Goal: Register for event/course

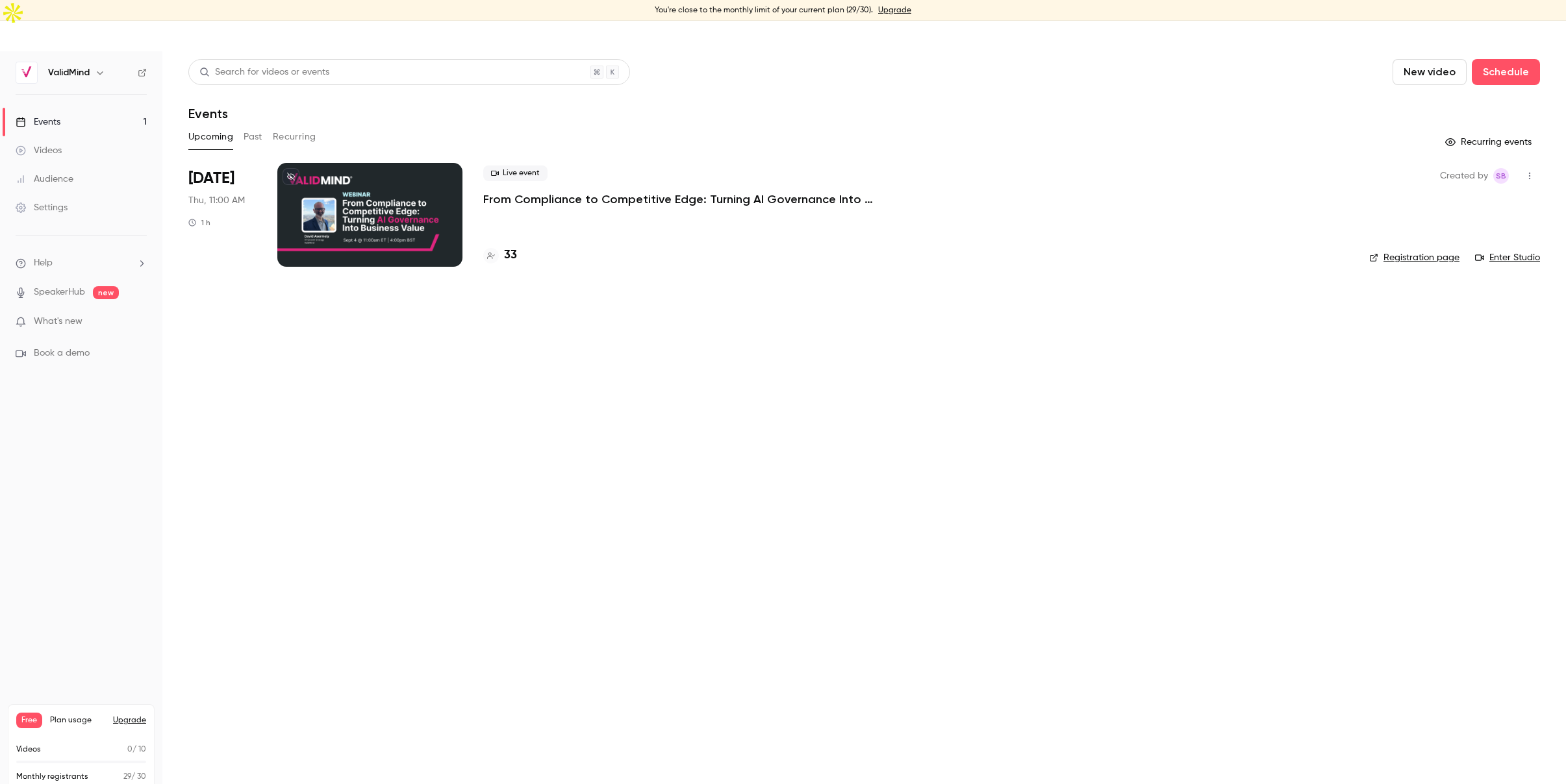
click at [615, 191] on p "From Compliance to Competitive Edge: Turning AI Governance Into Business Value" at bounding box center [678, 198] width 390 height 15
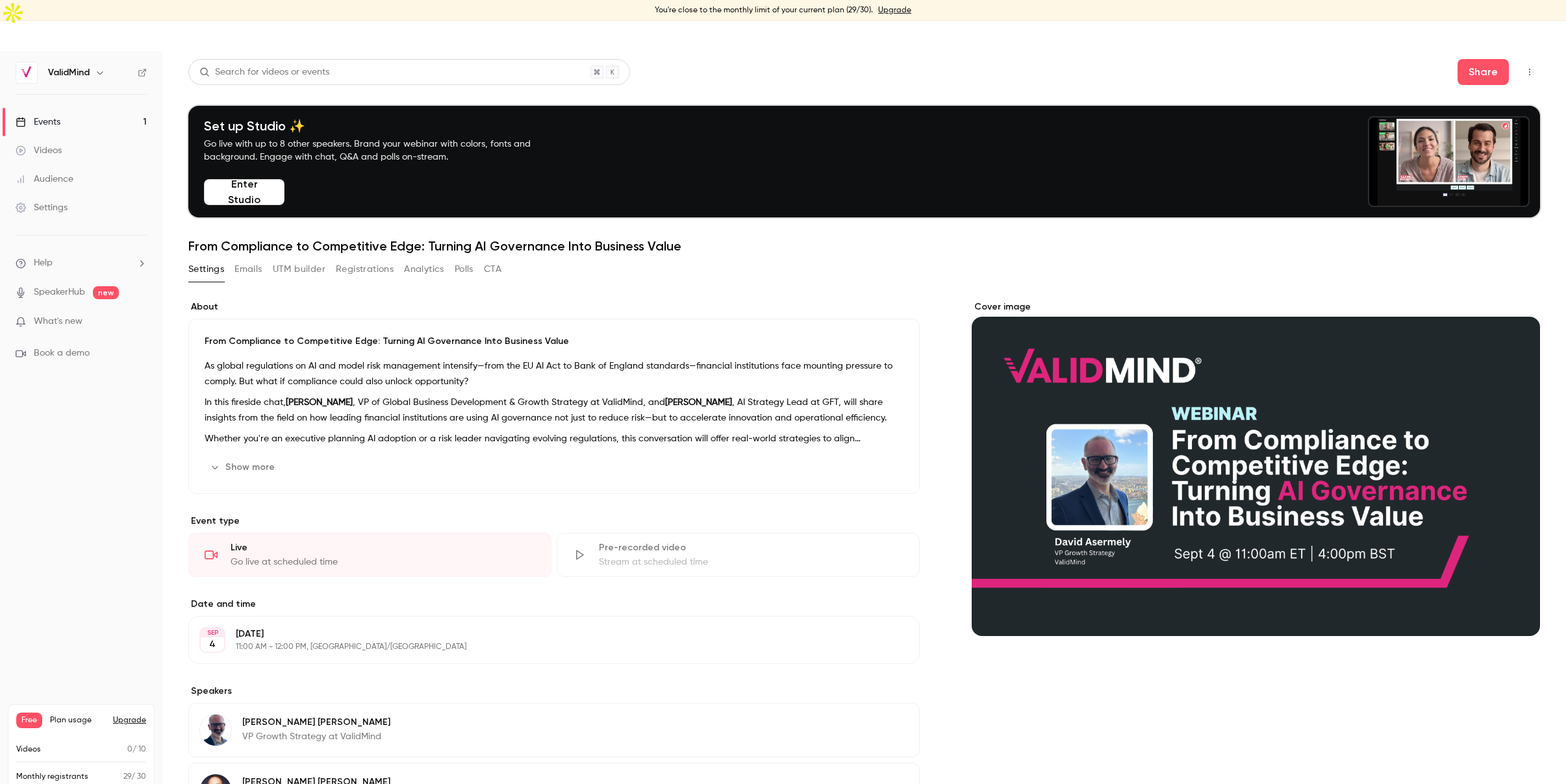
scroll to position [1, 0]
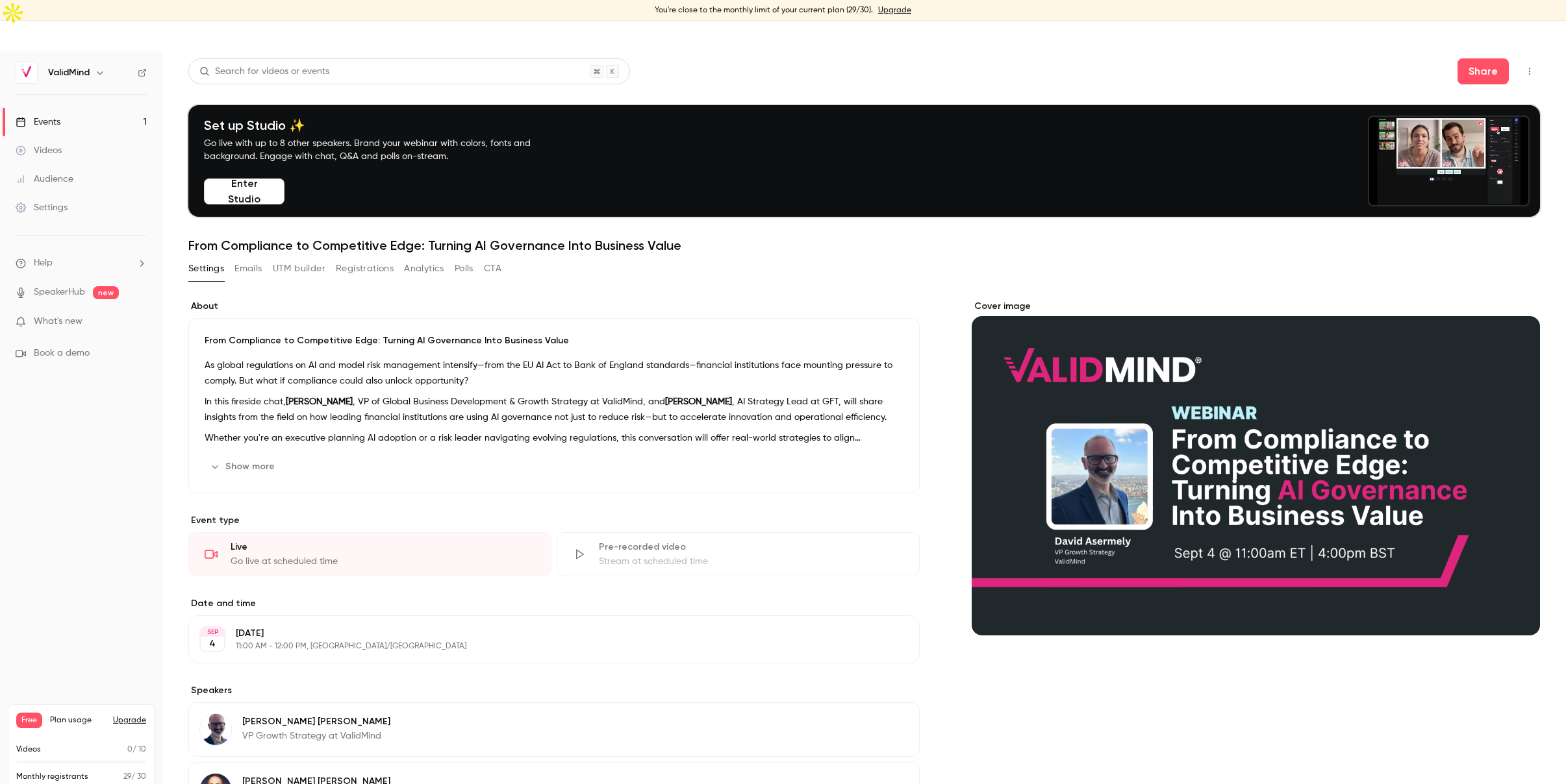
click at [78, 108] on link "Events 1" at bounding box center [81, 122] width 163 height 29
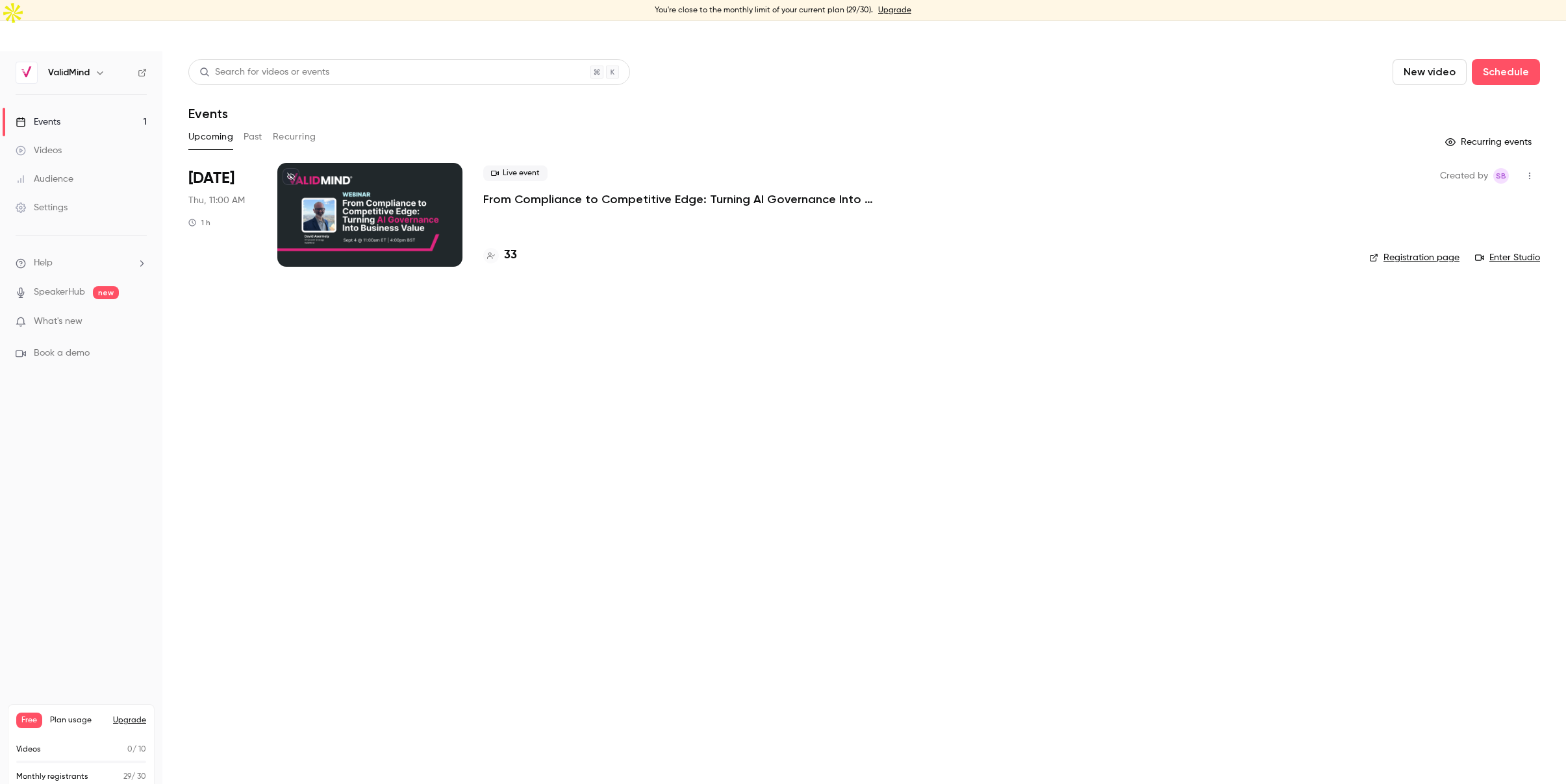
click at [531, 191] on p "From Compliance to Competitive Edge: Turning AI Governance Into Business Value" at bounding box center [678, 198] width 390 height 15
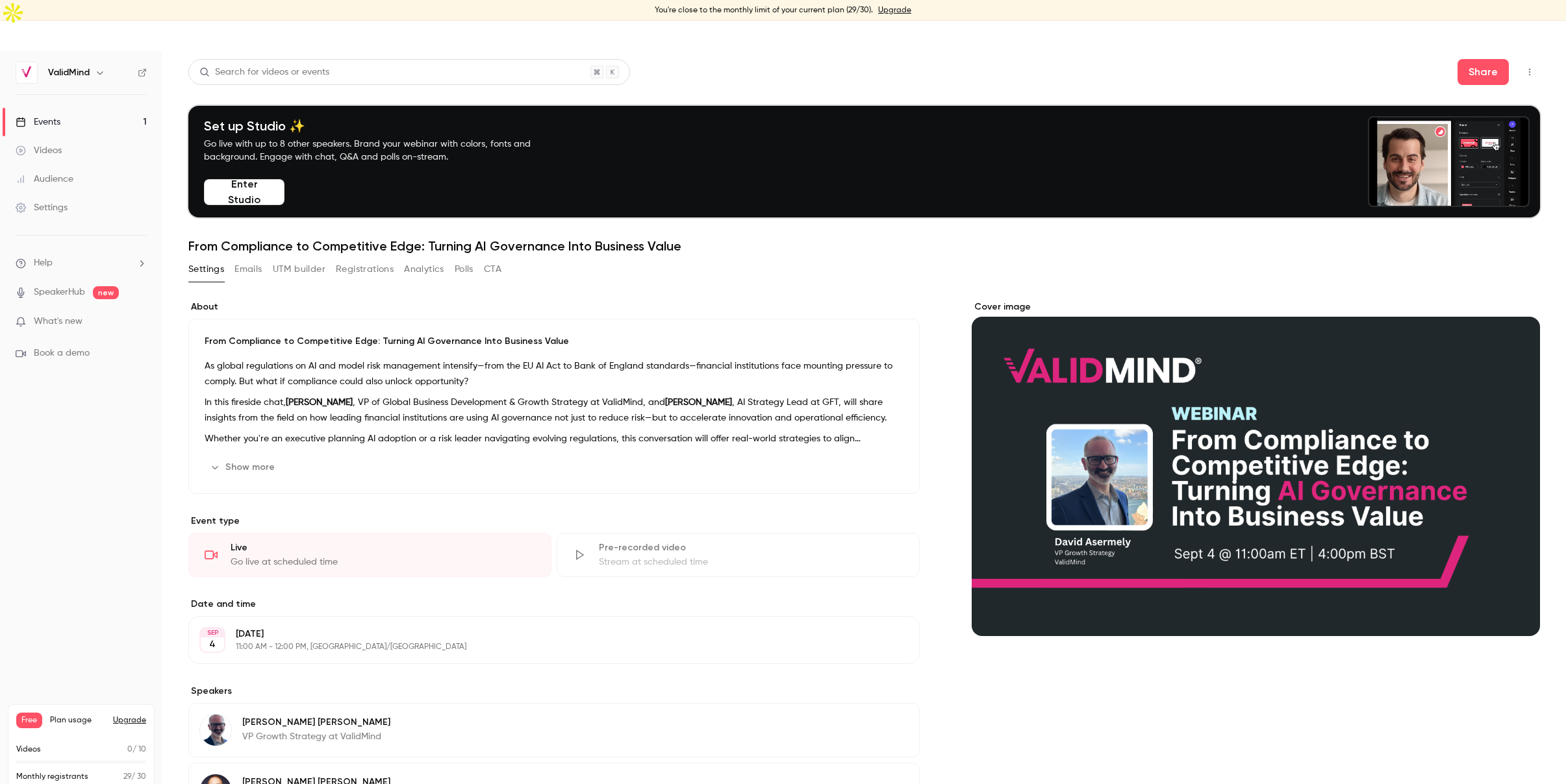
click at [240, 179] on button "Enter Studio" at bounding box center [244, 192] width 81 height 26
